Goal: Task Accomplishment & Management: Complete application form

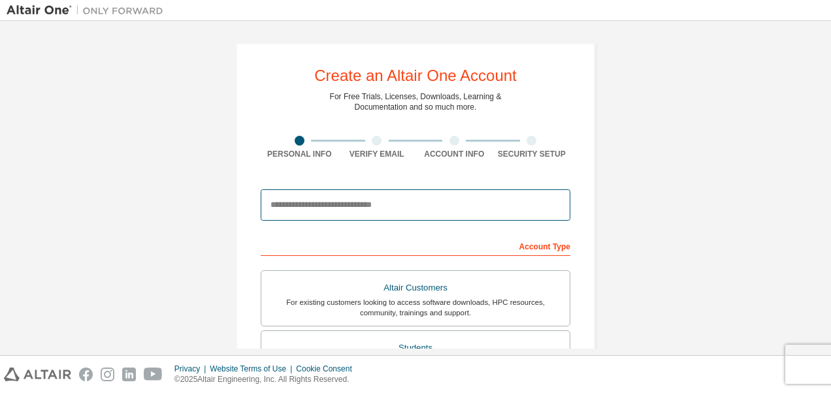
click at [452, 212] on input "email" at bounding box center [416, 204] width 310 height 31
type input "**********"
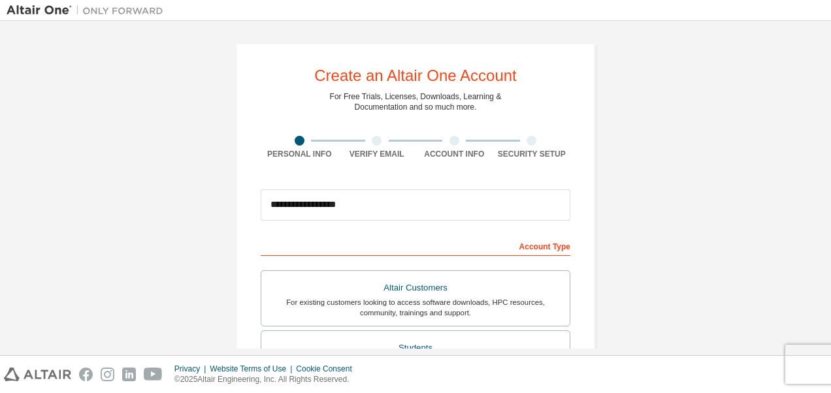
type input "*****"
type input "****"
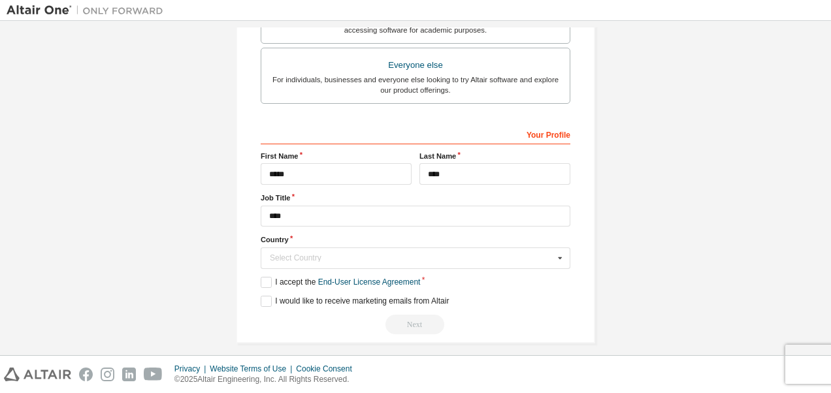
scroll to position [409, 0]
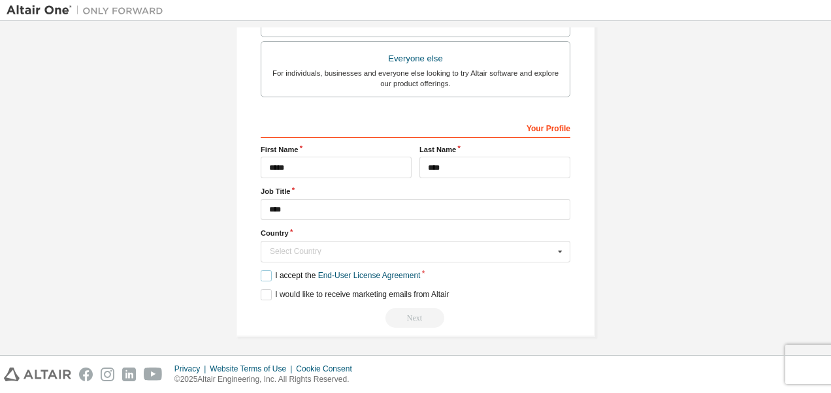
click at [265, 270] on label "I accept the End-User License Agreement" at bounding box center [340, 275] width 159 height 11
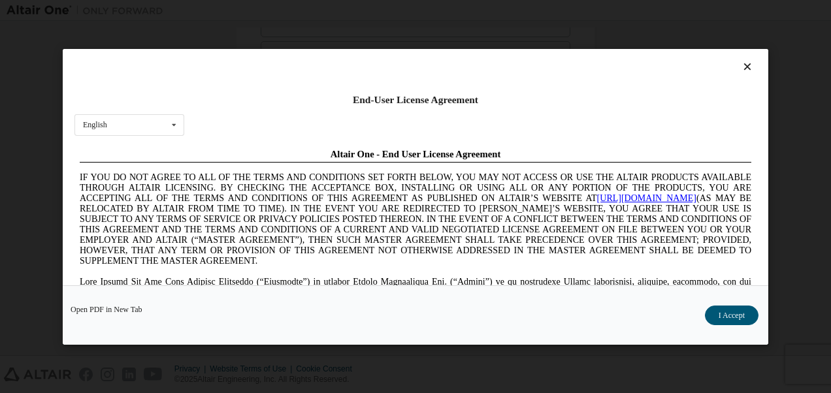
scroll to position [0, 0]
click at [744, 315] on button "I Accept" at bounding box center [732, 315] width 54 height 20
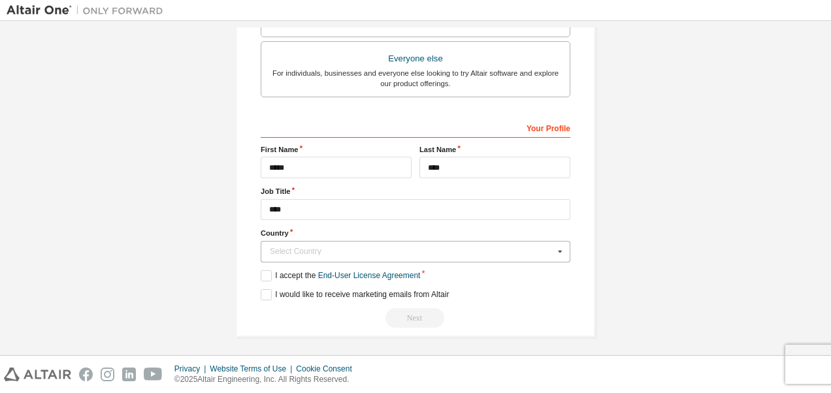
click at [558, 245] on icon at bounding box center [560, 252] width 16 height 20
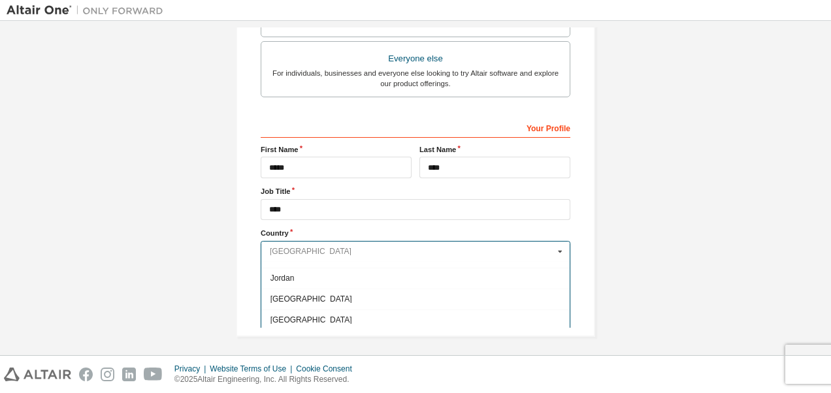
scroll to position [2297, 0]
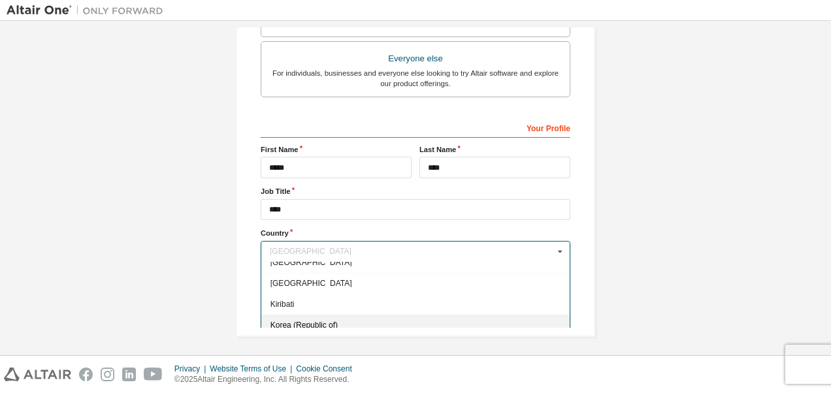
click at [327, 321] on span "Korea (Republic of)" at bounding box center [415, 325] width 291 height 8
type input "***"
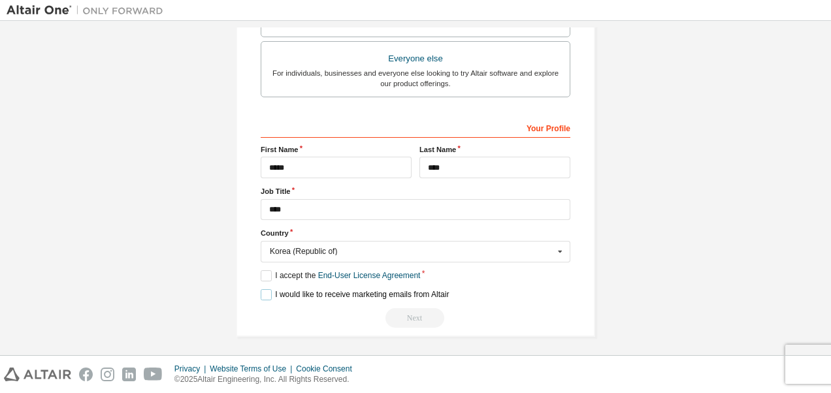
click at [263, 292] on label "I would like to receive marketing emails from Altair" at bounding box center [355, 294] width 188 height 11
click at [415, 316] on div "Next" at bounding box center [416, 318] width 310 height 20
click at [393, 272] on link "End-User License Agreement" at bounding box center [369, 275] width 103 height 9
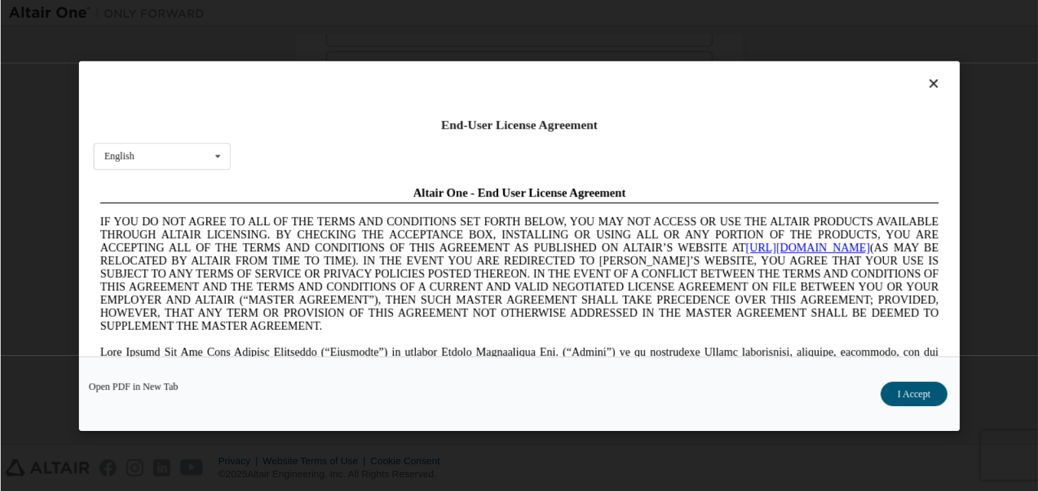
scroll to position [0, 0]
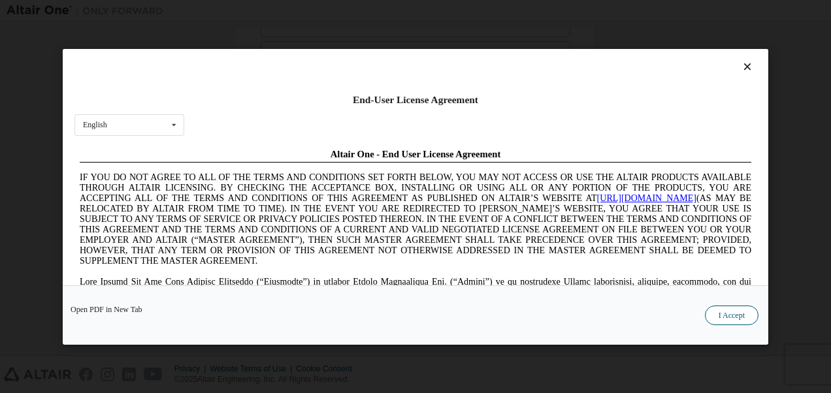
click at [721, 320] on button "I Accept" at bounding box center [732, 315] width 54 height 20
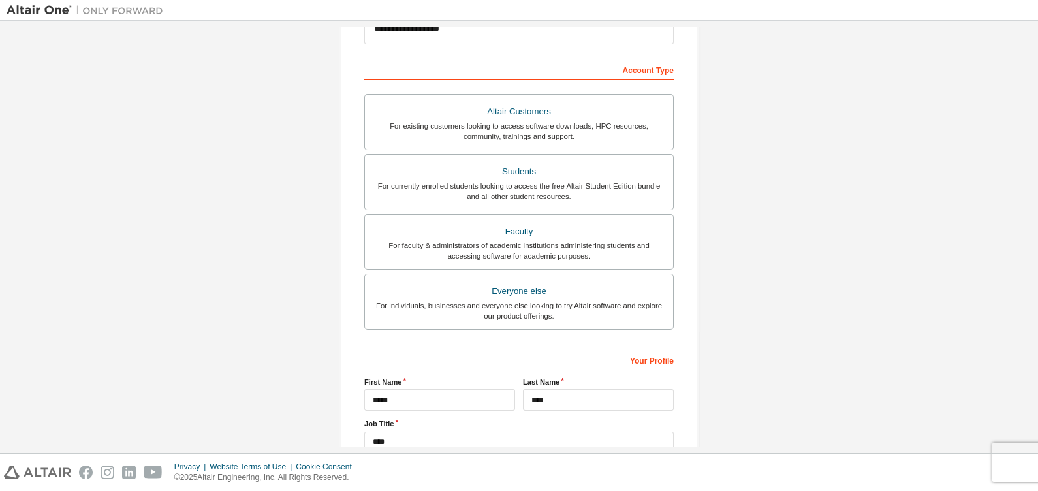
scroll to position [312, 0]
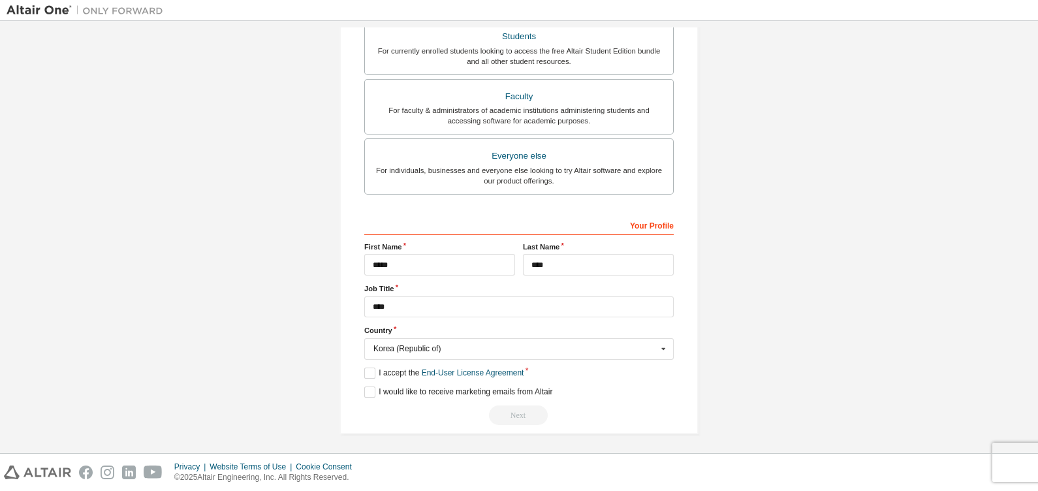
click at [830, 392] on div "Privacy Website Terms of Use Cookie Consent © 2025 Altair Engineering, Inc. All…" at bounding box center [519, 472] width 1038 height 37
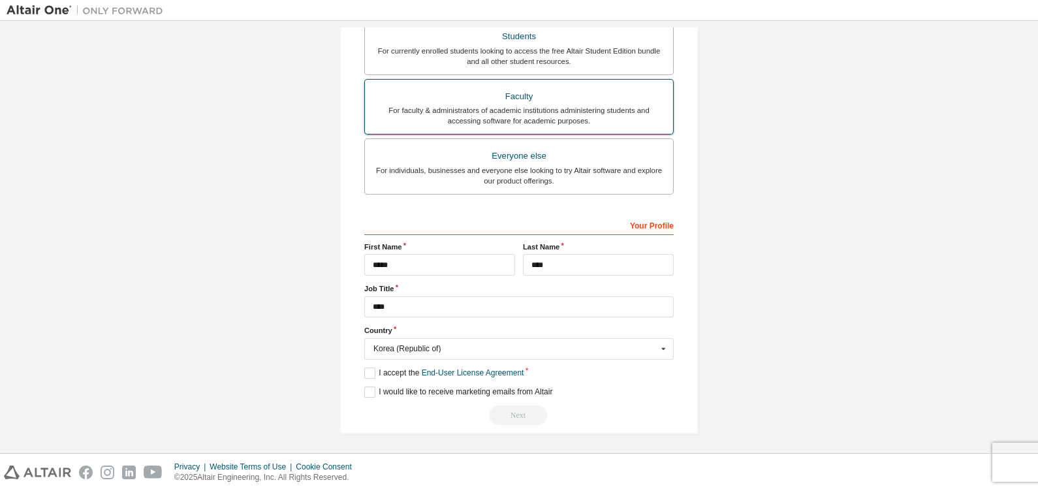
click at [620, 108] on div "For faculty & administrators of academic institutions administering students an…" at bounding box center [519, 115] width 293 height 21
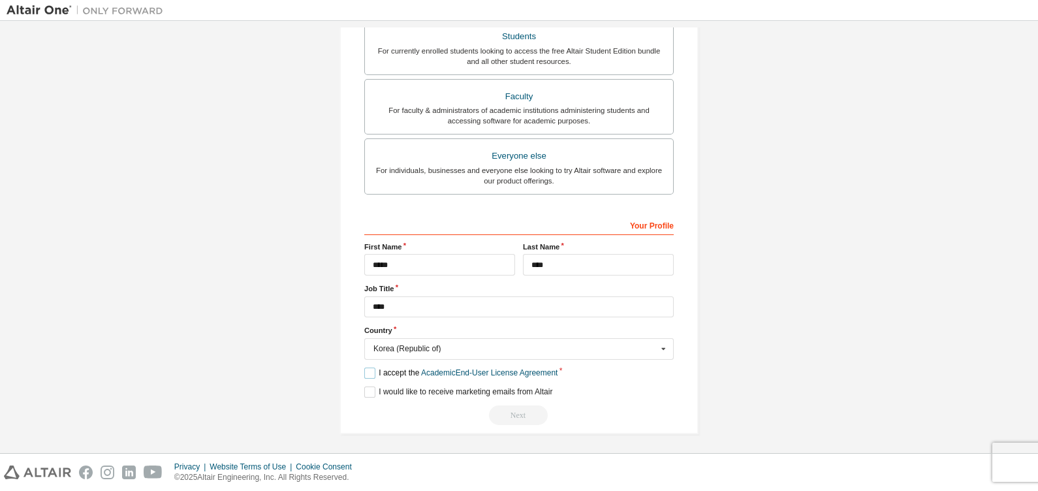
click at [369, 369] on label "I accept the Academic End-User License Agreement" at bounding box center [460, 373] width 193 height 11
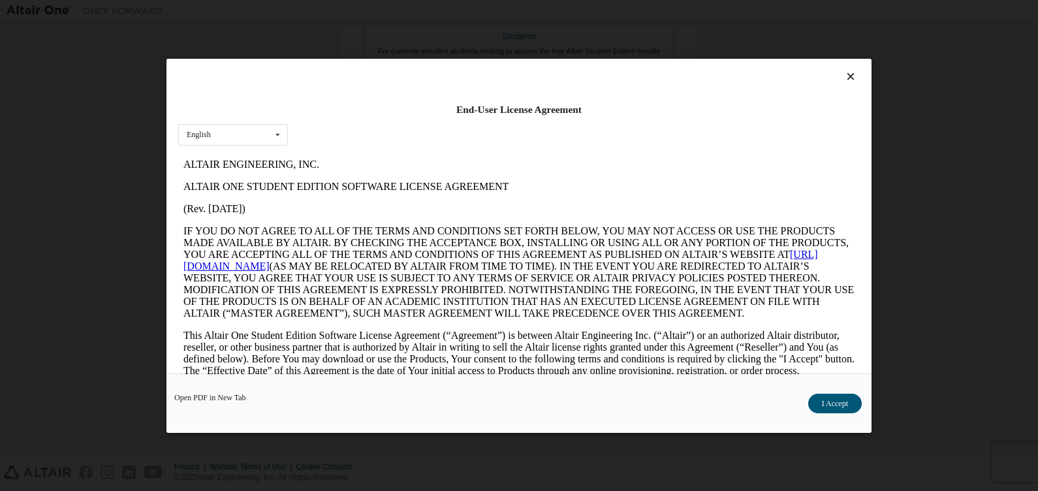
scroll to position [0, 0]
click at [830, 392] on button "I Accept" at bounding box center [835, 403] width 54 height 20
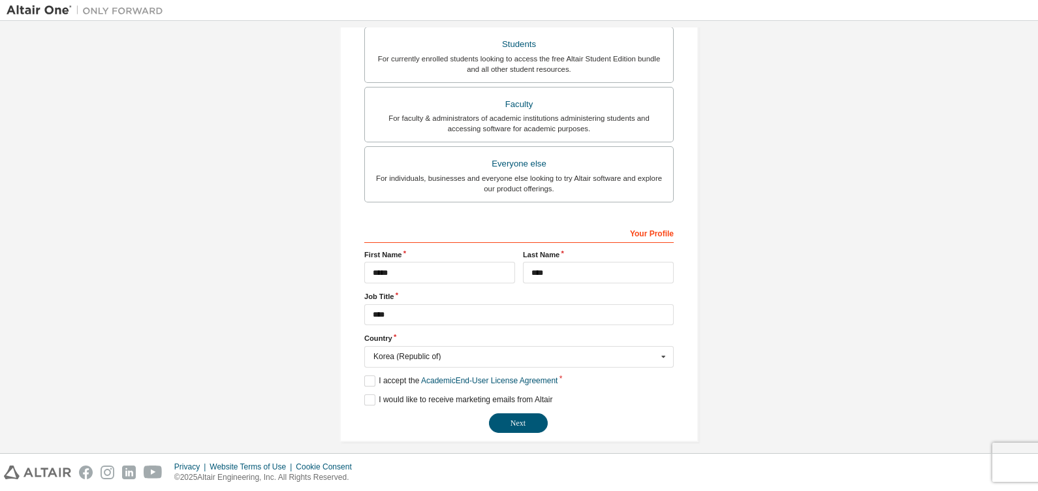
scroll to position [310, 0]
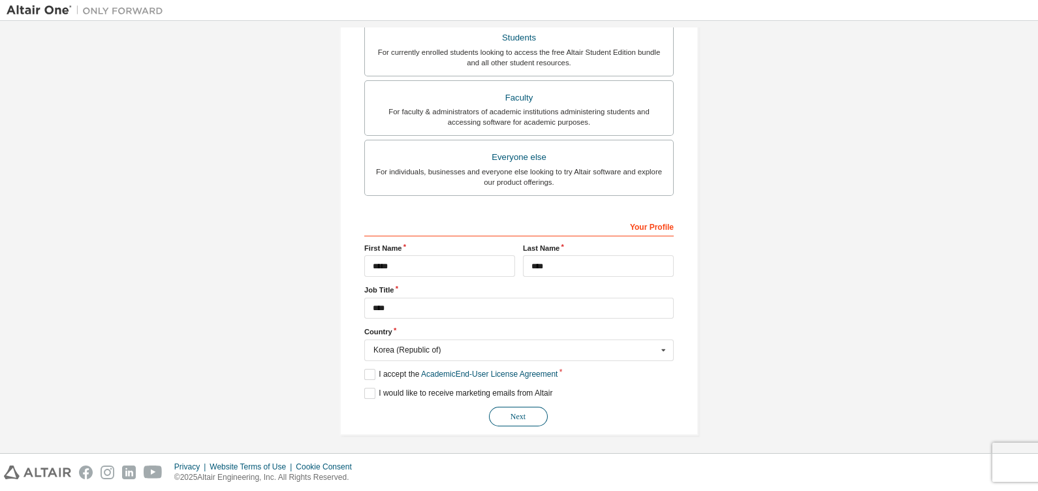
click at [521, 392] on button "Next" at bounding box center [518, 417] width 59 height 20
